Goal: Information Seeking & Learning: Find specific fact

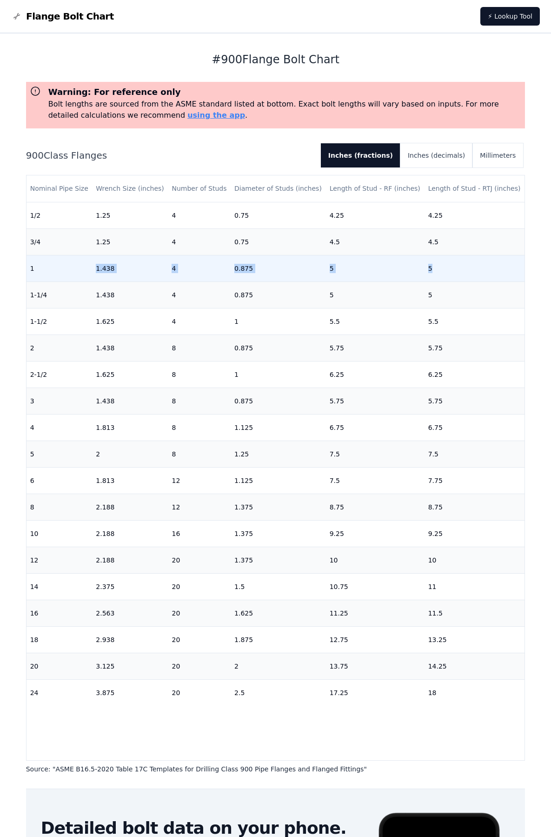
drag, startPoint x: 74, startPoint y: 265, endPoint x: 443, endPoint y: 271, distance: 368.8
click at [443, 271] on tr "1 1.438 4 0.875 5 5" at bounding box center [276, 268] width 499 height 27
click at [443, 271] on td "5" at bounding box center [475, 268] width 100 height 27
drag, startPoint x: 446, startPoint y: 270, endPoint x: 312, endPoint y: 275, distance: 134.1
click at [312, 275] on tr "1 1.438 4 0.875 5 5" at bounding box center [276, 268] width 499 height 27
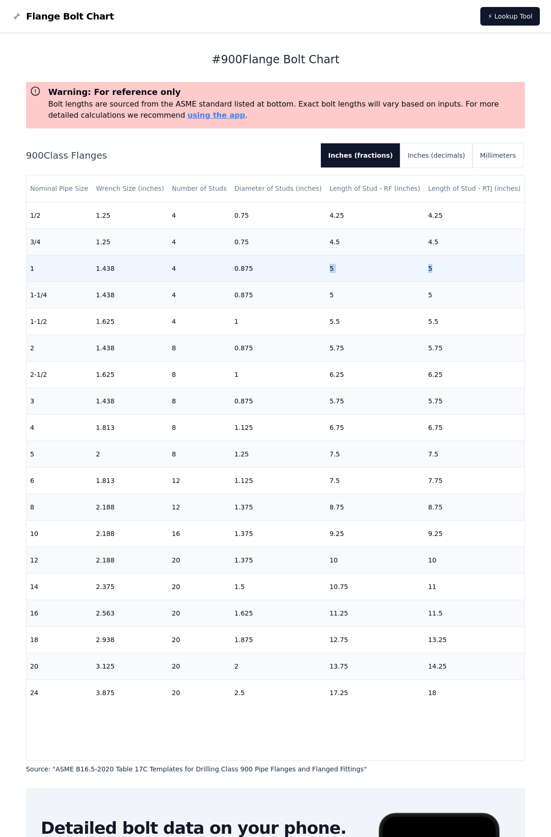
click at [312, 275] on td "0.875" at bounding box center [278, 268] width 95 height 27
drag, startPoint x: 30, startPoint y: 266, endPoint x: 118, endPoint y: 270, distance: 88.0
click at [118, 270] on tr "1 1.438 4 0.875 5 5" at bounding box center [276, 268] width 499 height 27
drag, startPoint x: 33, startPoint y: 273, endPoint x: 409, endPoint y: 268, distance: 376.3
click at [409, 268] on tr "1 1.438 4 0.875 5 5" at bounding box center [276, 268] width 499 height 27
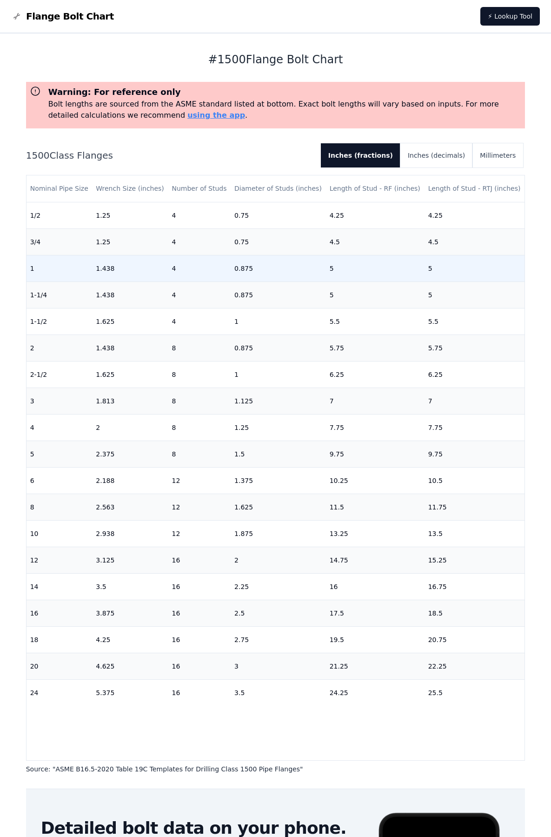
click at [32, 266] on td "1" at bounding box center [60, 268] width 66 height 27
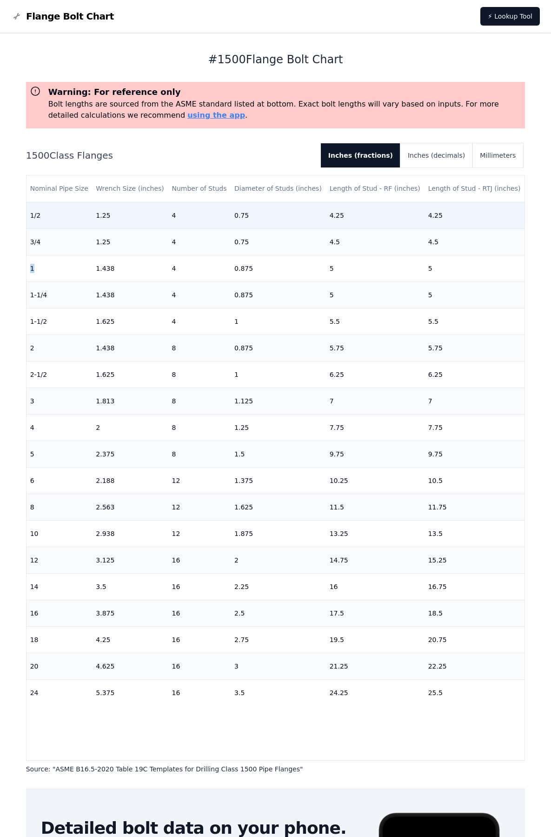
drag, startPoint x: 31, startPoint y: 267, endPoint x: 138, endPoint y: 215, distance: 118.6
click at [66, 265] on td "1" at bounding box center [60, 268] width 66 height 27
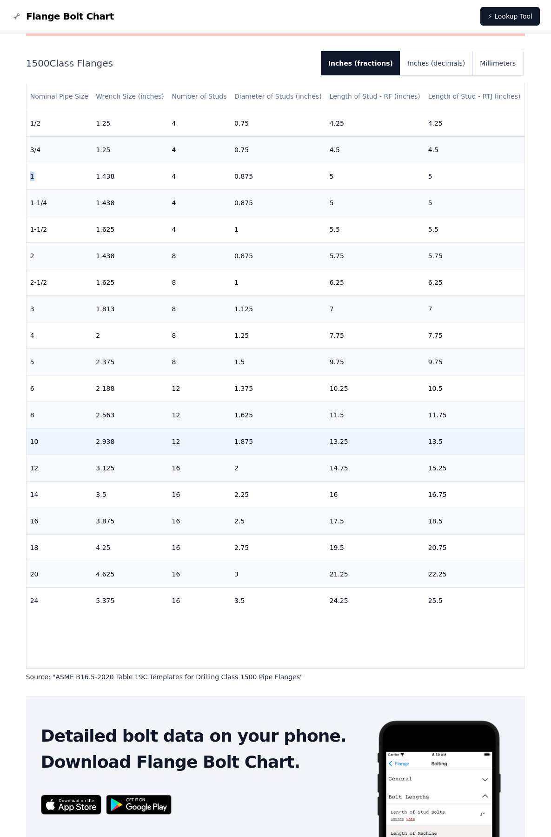
scroll to position [164, 0]
